Goal: Task Accomplishment & Management: Manage account settings

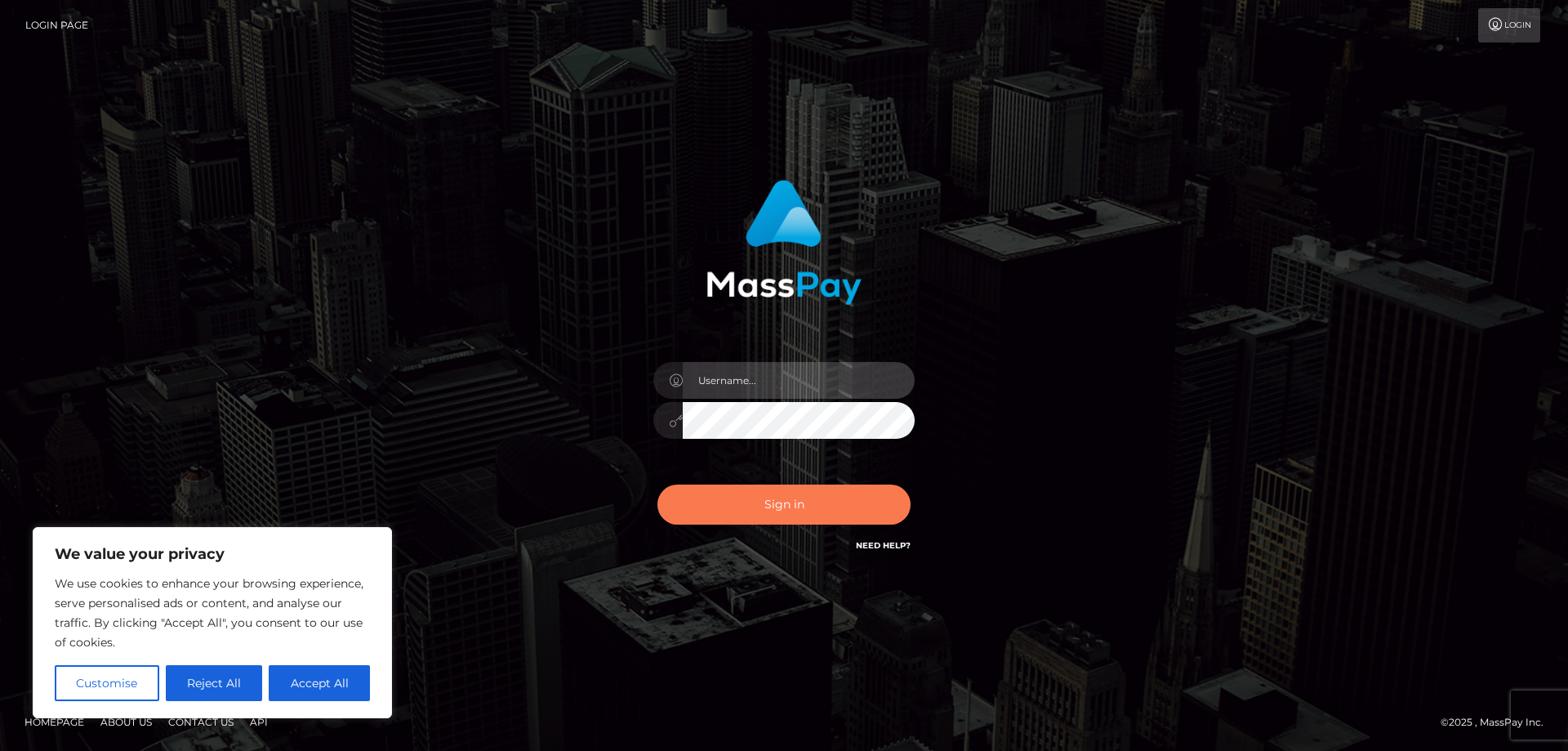
type input "tracy.vitality"
click at [767, 506] on button "Sign in" at bounding box center [784, 504] width 253 height 40
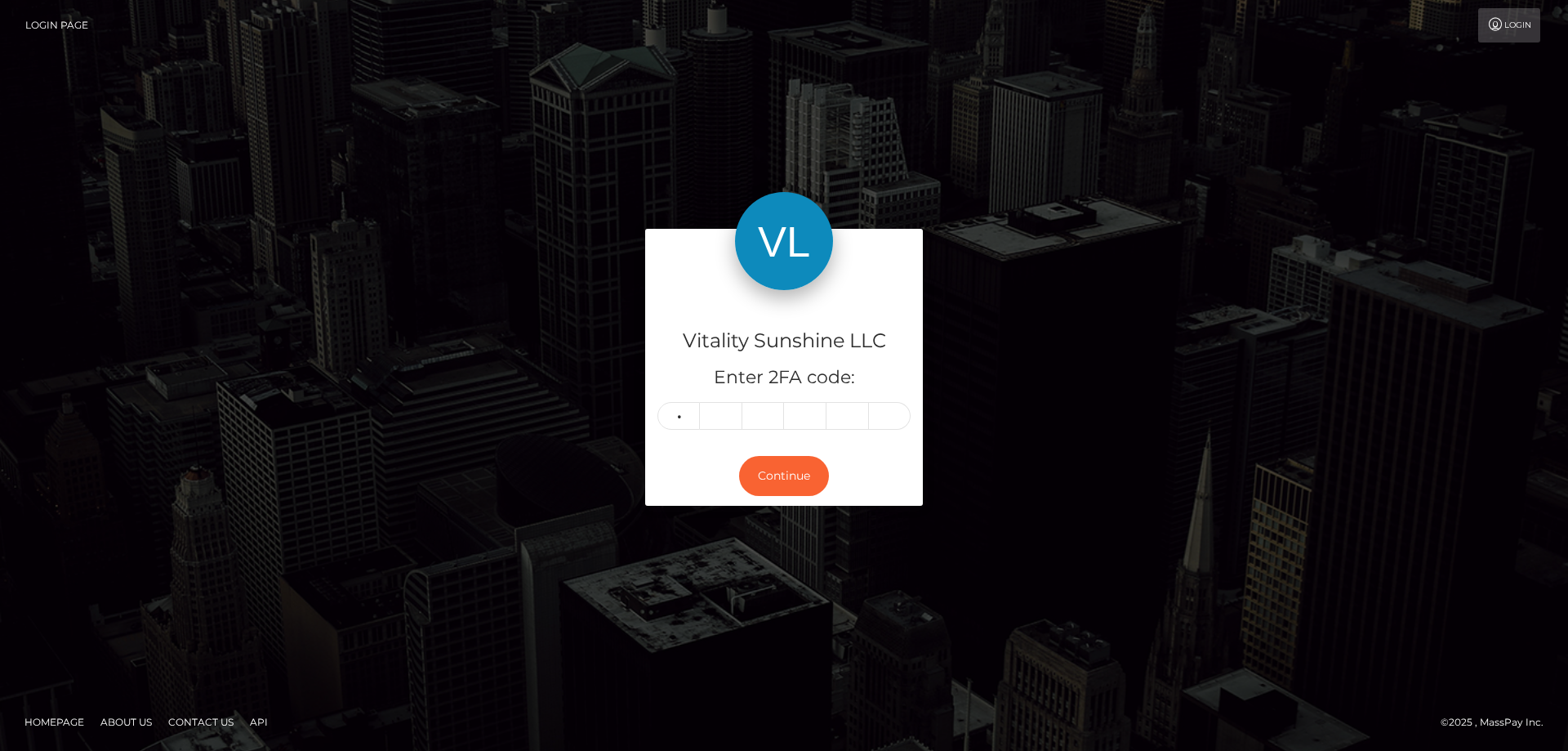
type input "2"
type input "7"
type input "3"
type input "8"
type input "6"
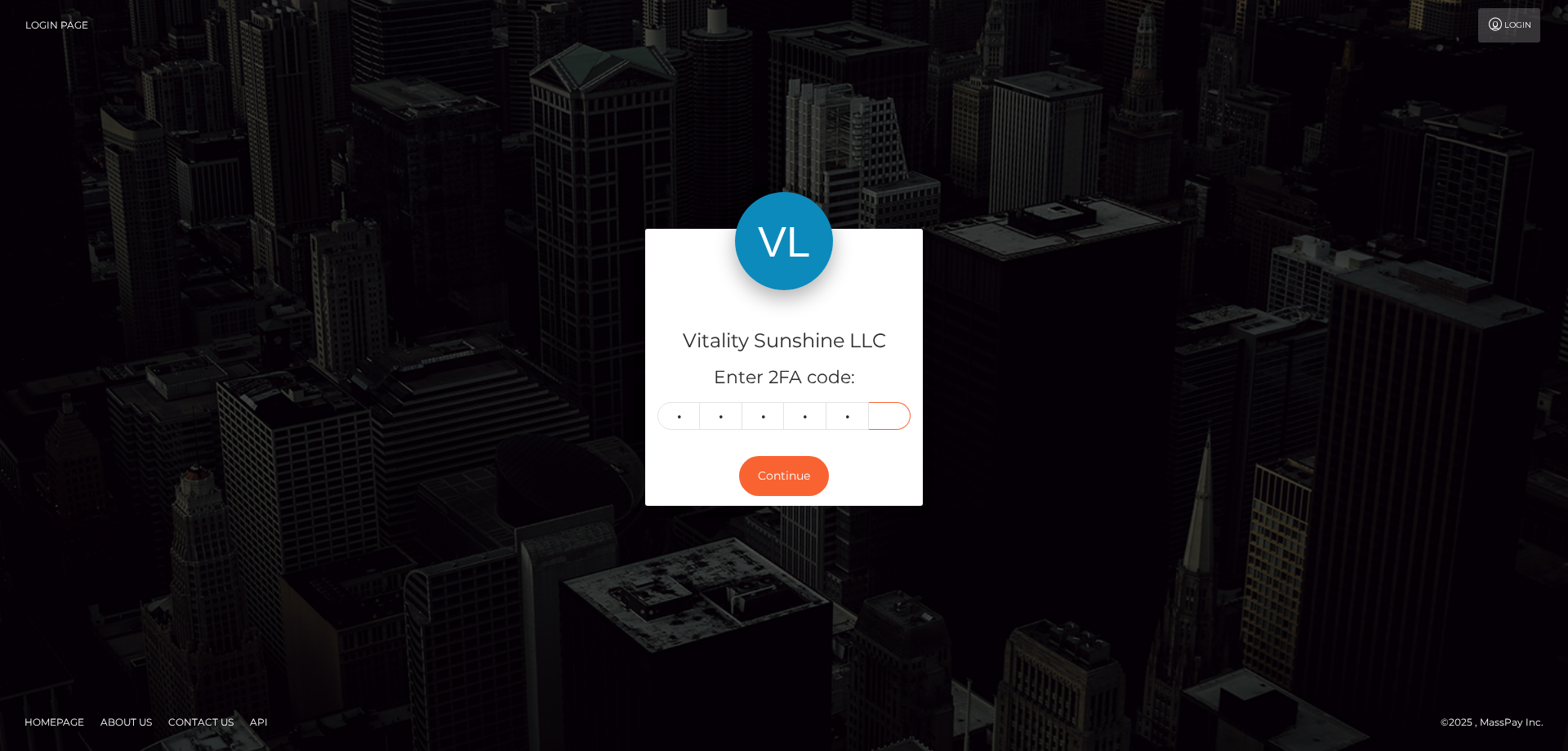
type input "9"
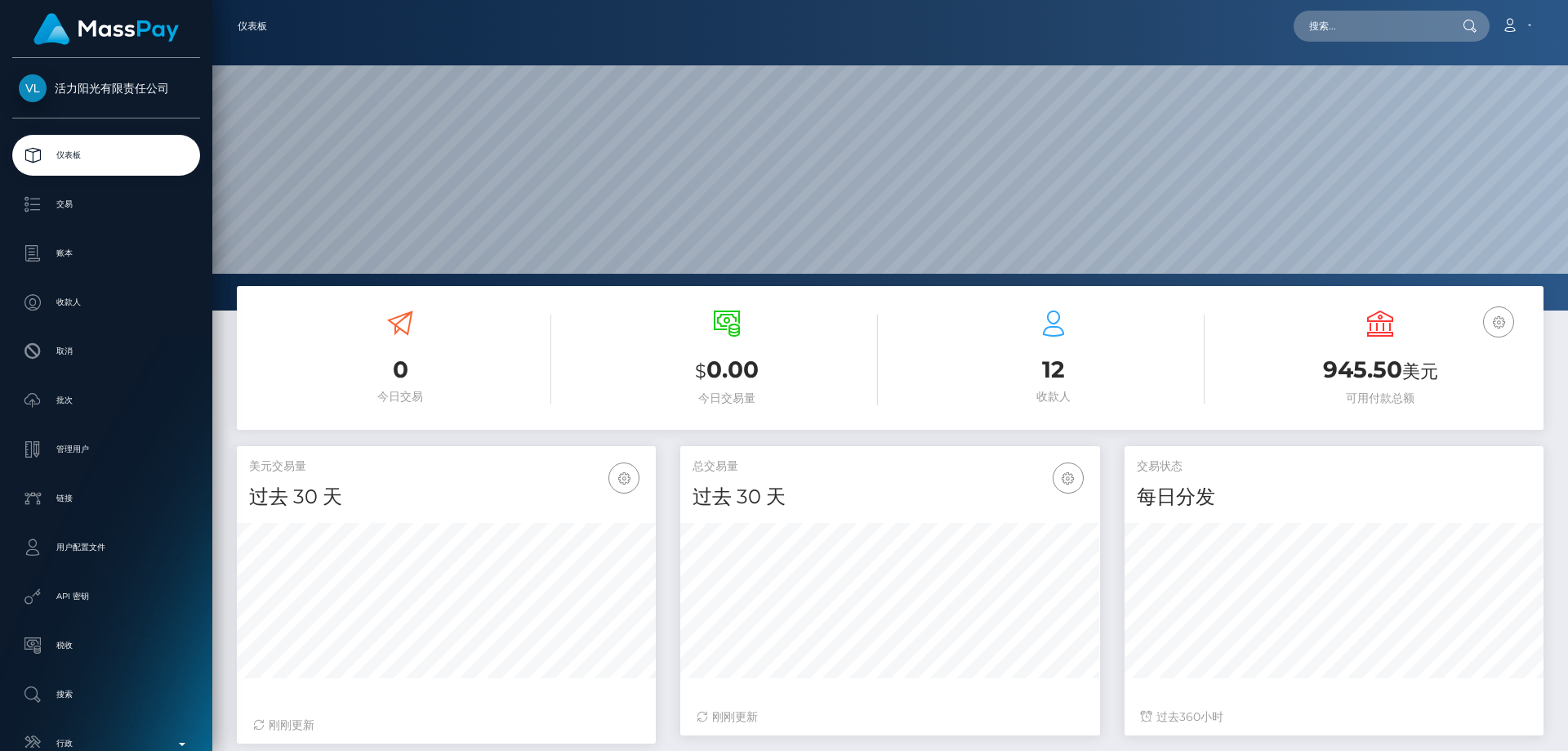
click at [1363, 353] on div "美元余额 945.50 美元 可用付款总额" at bounding box center [1380, 358] width 302 height 95
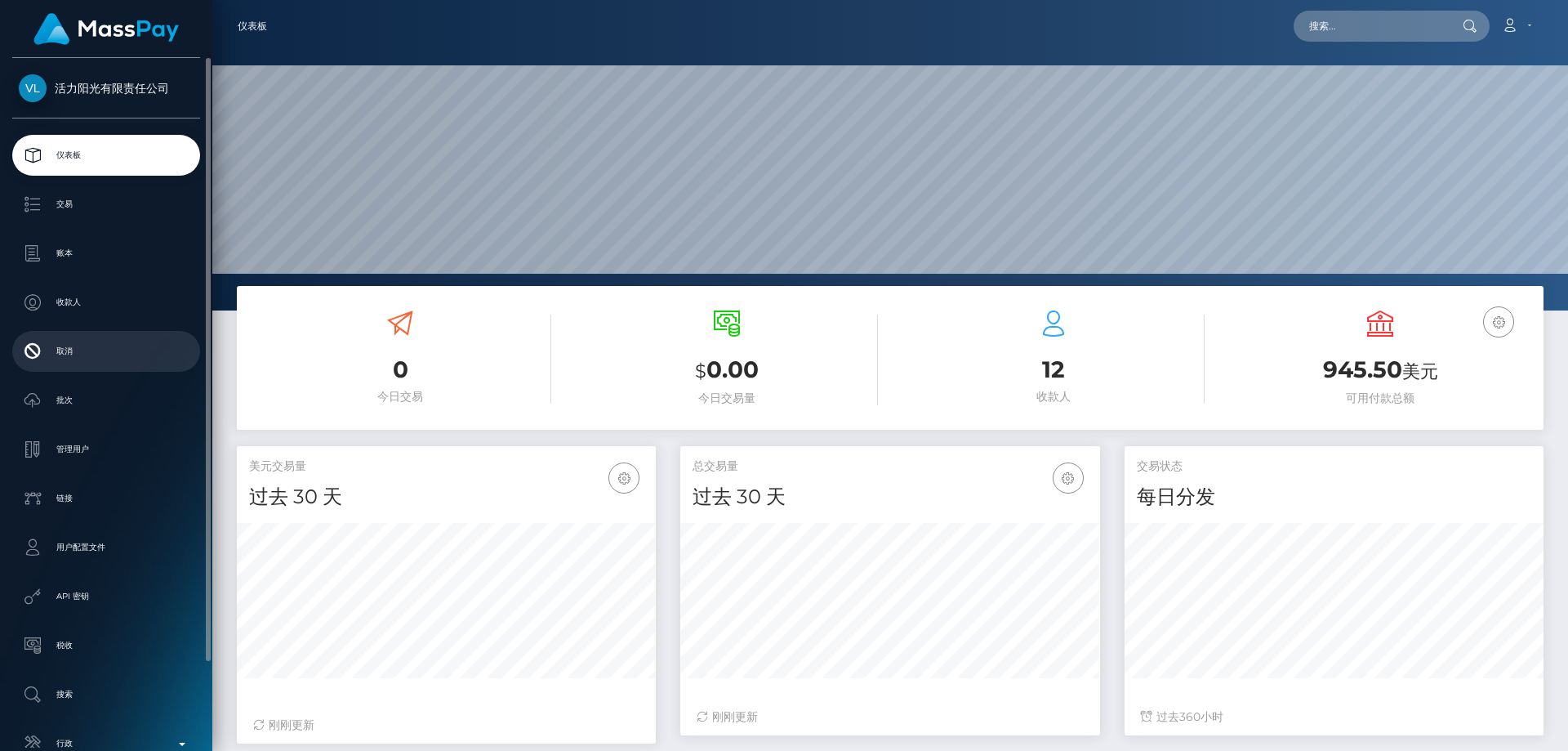
click at [76, 344] on p "取消" at bounding box center [106, 351] width 175 height 25
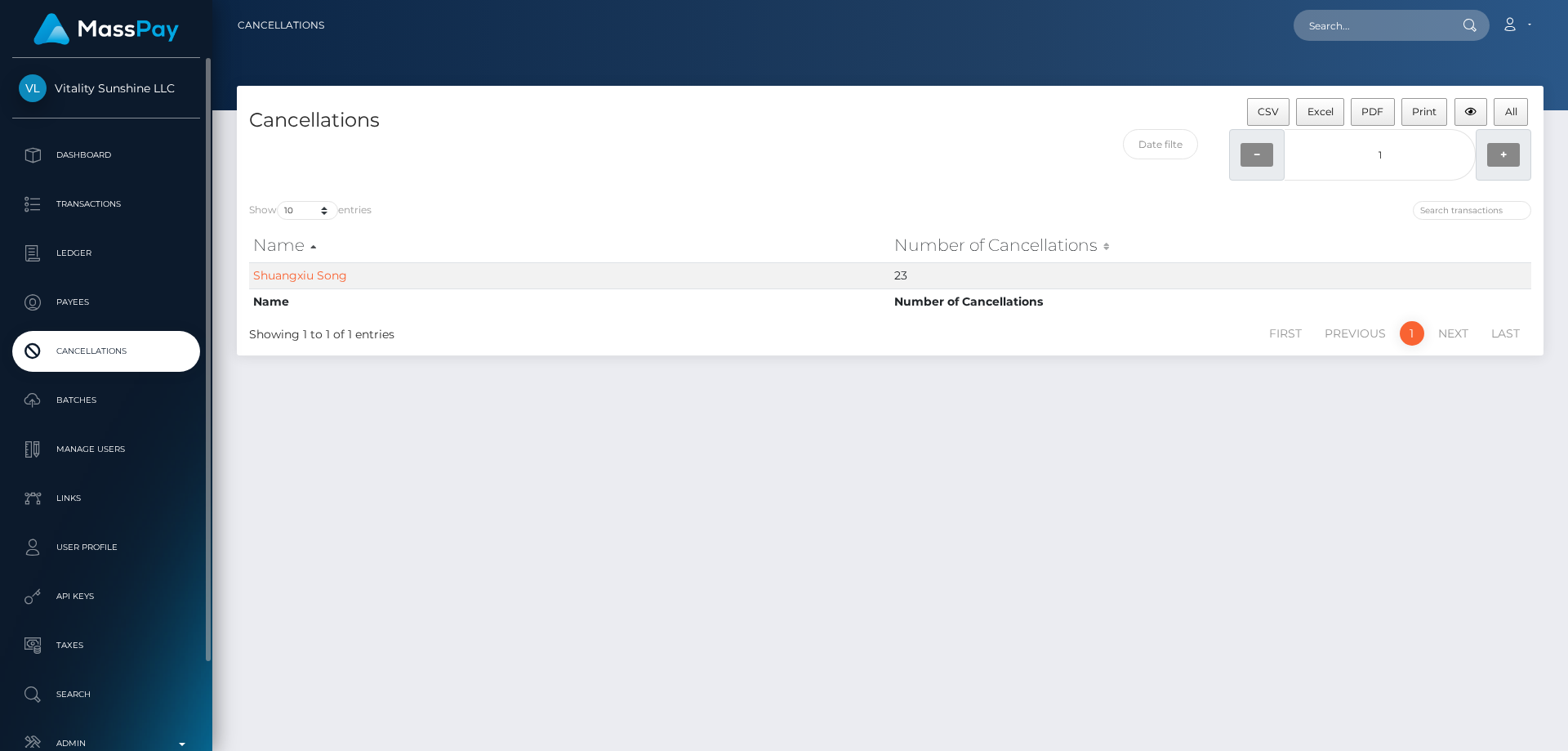
click at [33, 92] on span "Vitality Sunshine LLC" at bounding box center [106, 88] width 188 height 15
click at [22, 88] on span "Vitality Sunshine LLC" at bounding box center [106, 88] width 188 height 15
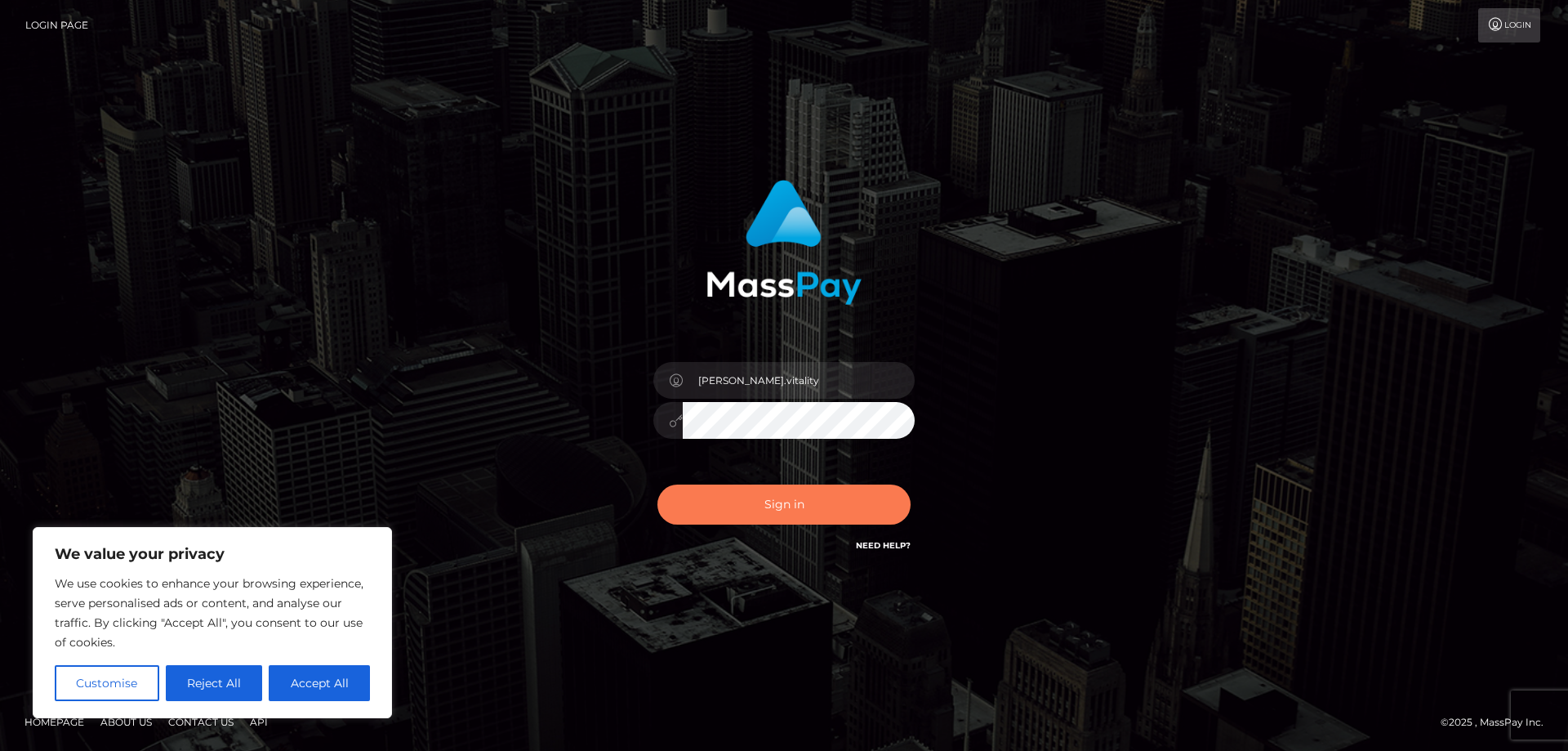
click at [785, 505] on button "Sign in" at bounding box center [784, 504] width 253 height 40
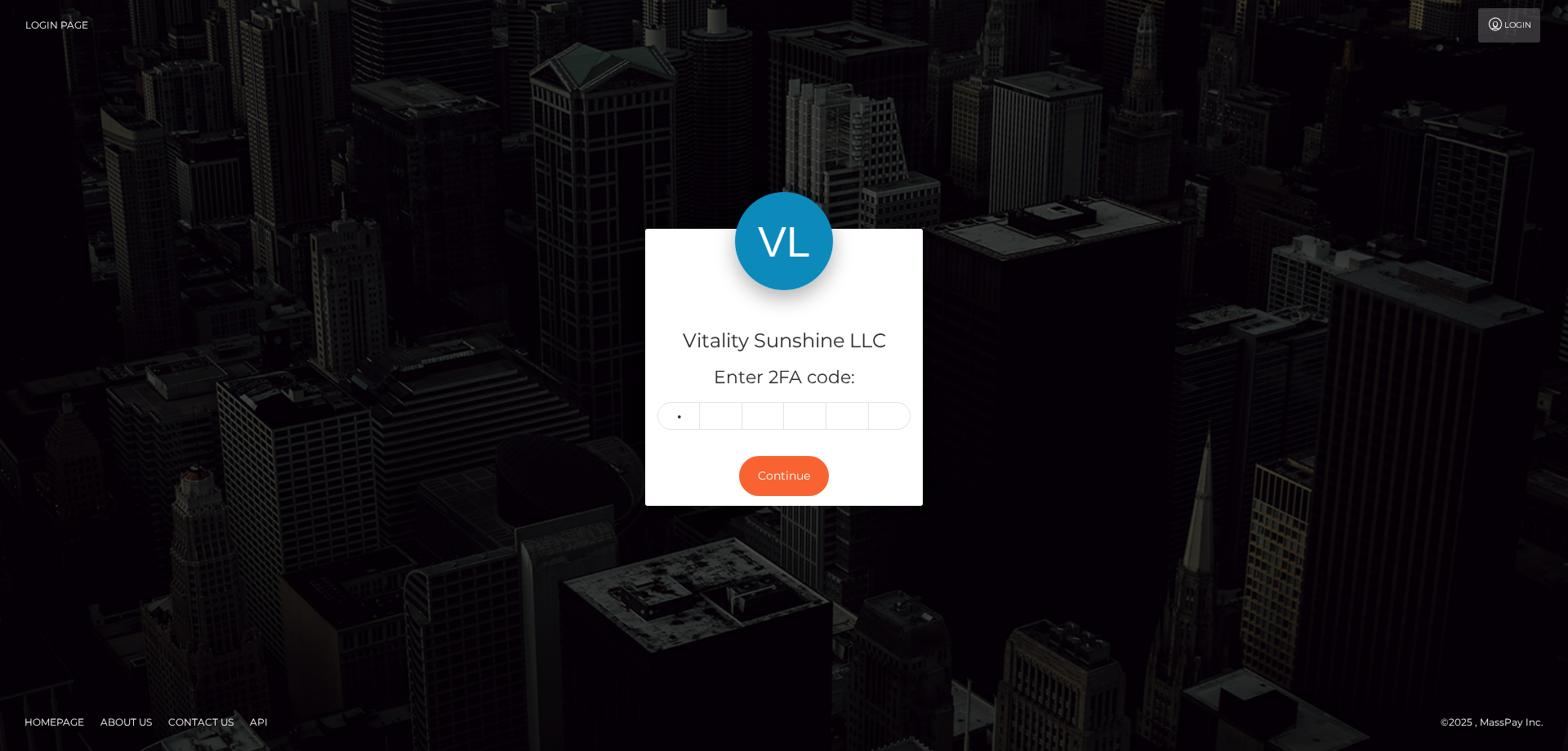
type input "8"
type input "0"
type input "4"
type input "9"
type input "6"
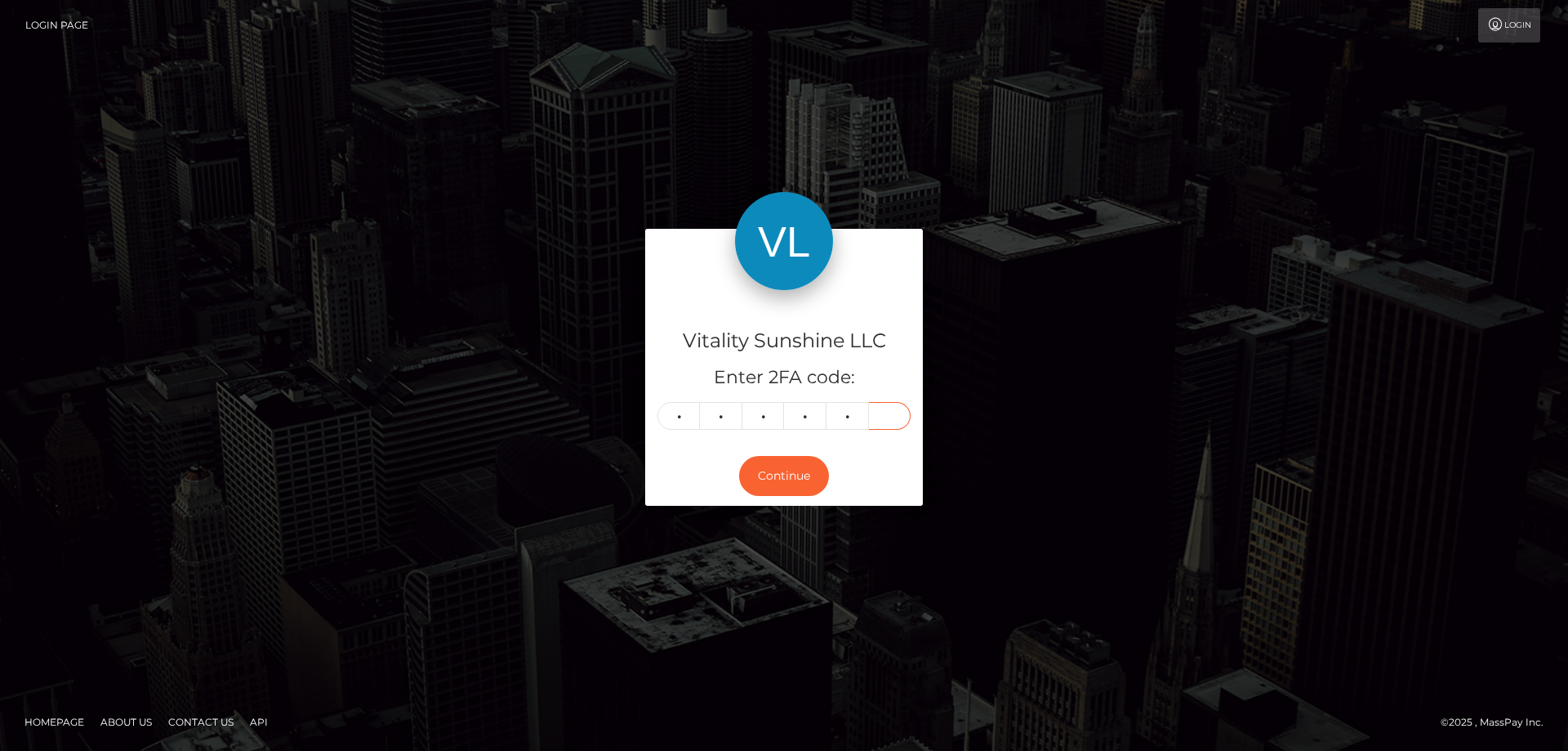
type input "2"
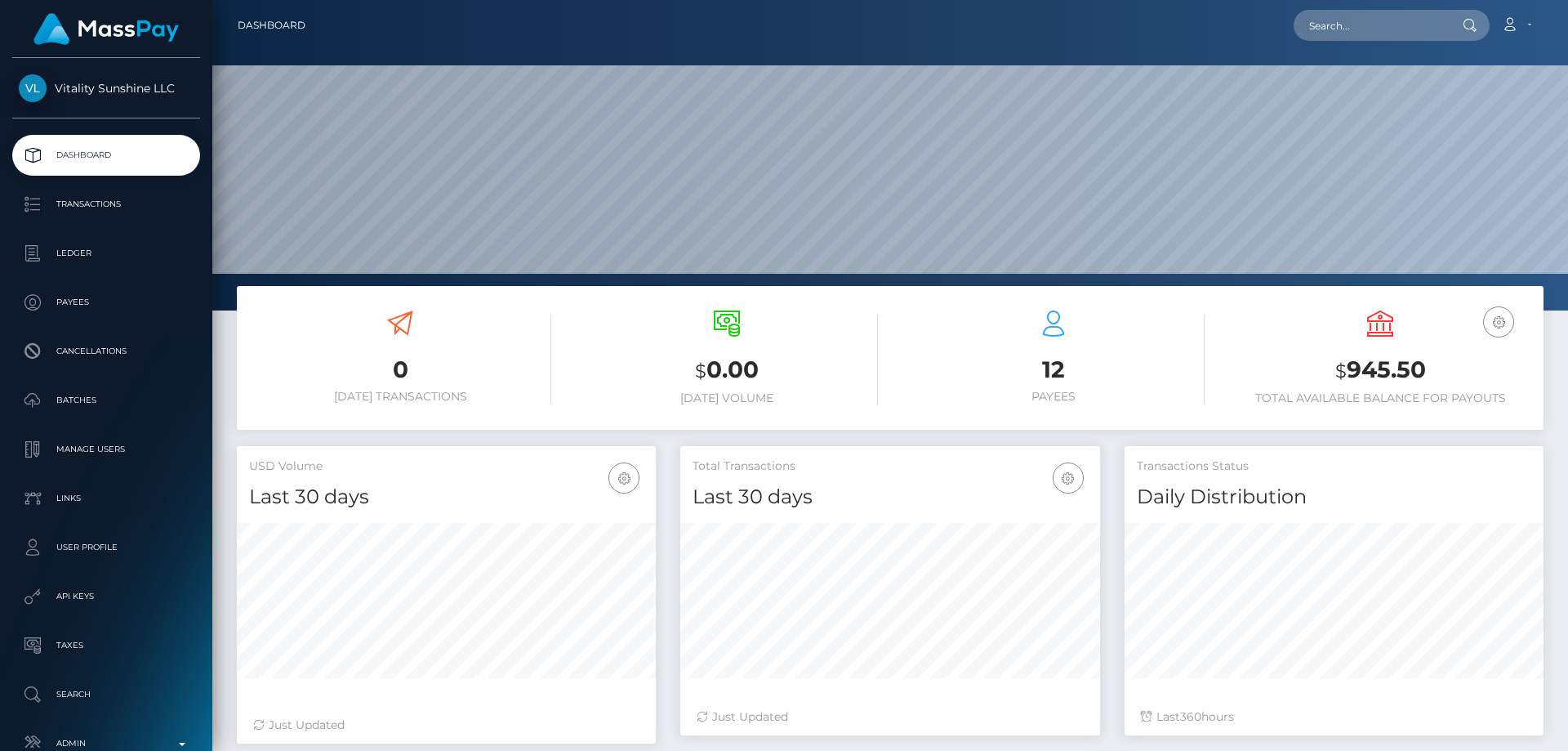
scroll to position [290, 420]
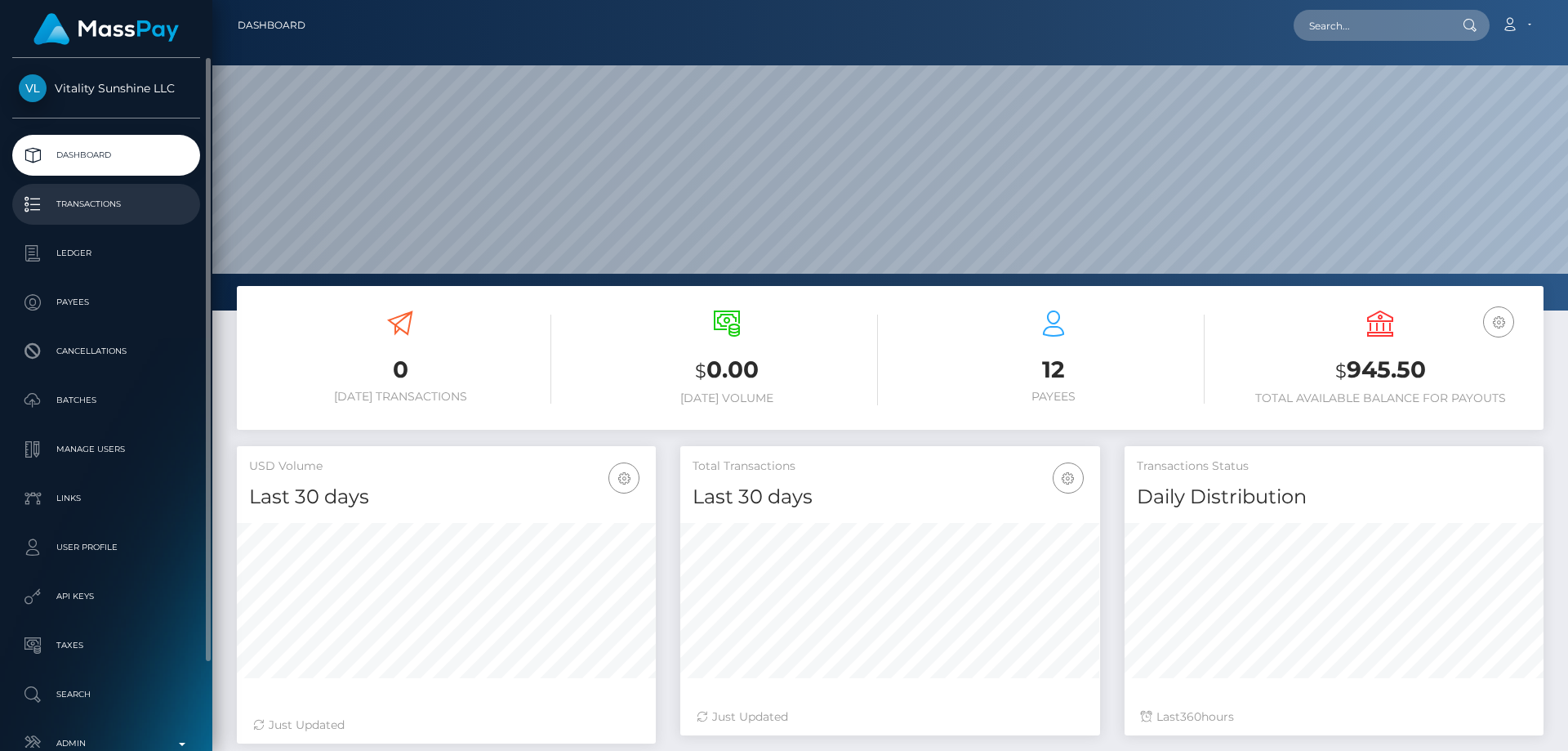
click at [155, 208] on p "Transactions" at bounding box center [106, 204] width 175 height 25
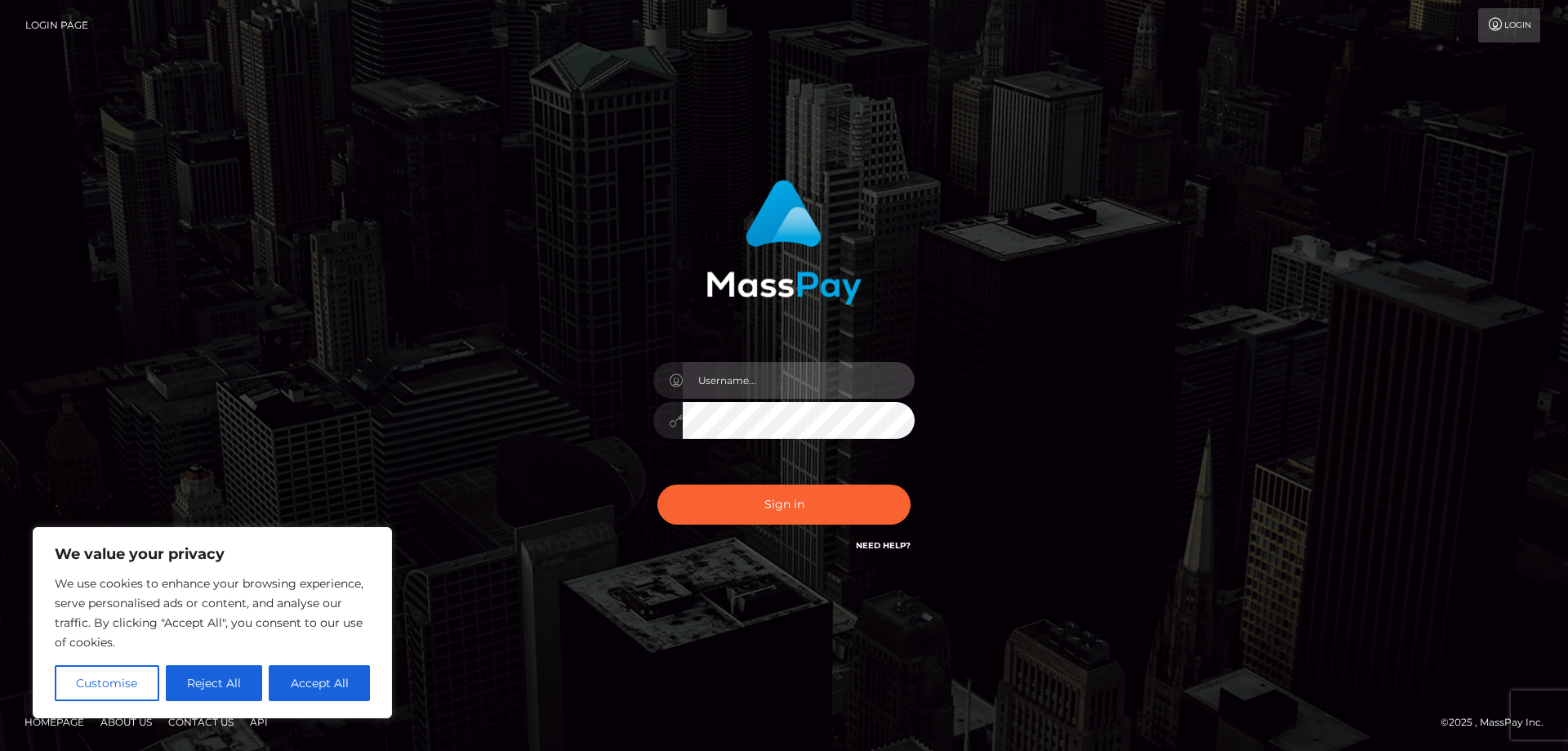
type input "[PERSON_NAME].vitality"
